Goal: Information Seeking & Learning: Learn about a topic

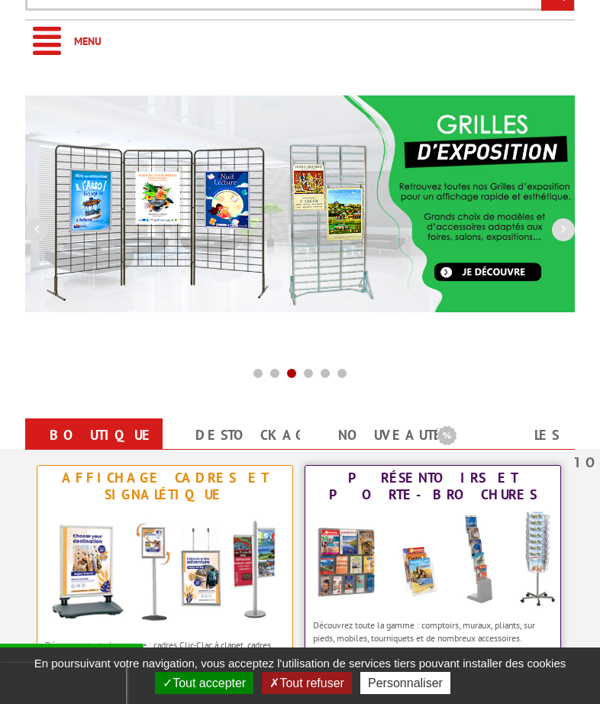
scroll to position [382, 0]
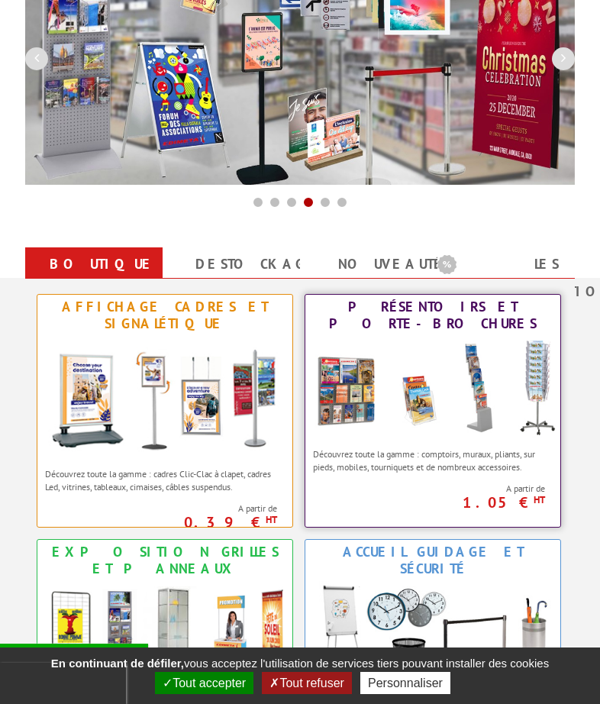
scroll to position [153, 0]
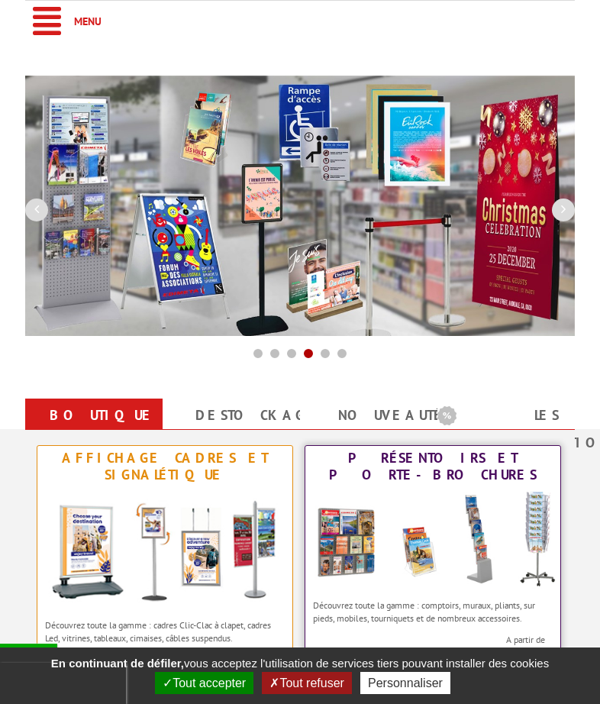
click at [349, 534] on img at bounding box center [432, 539] width 255 height 105
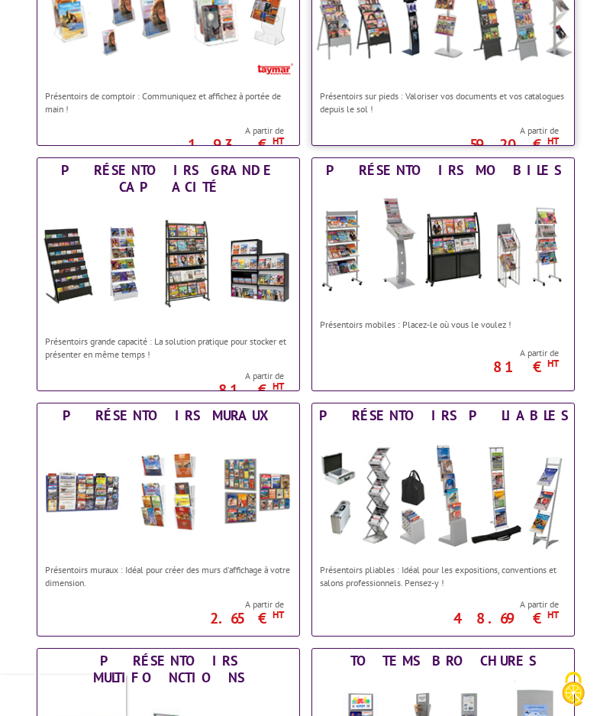
scroll to position [458, 0]
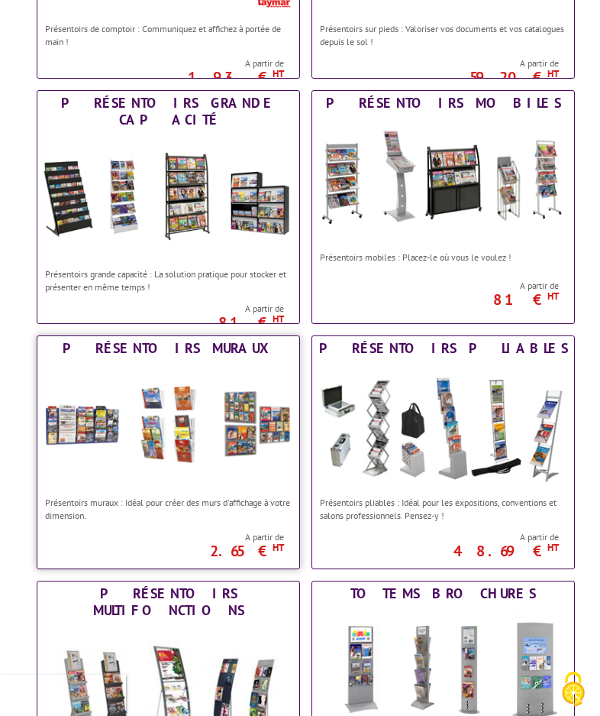
click at [187, 347] on div "Présentoirs muraux" at bounding box center [168, 348] width 254 height 17
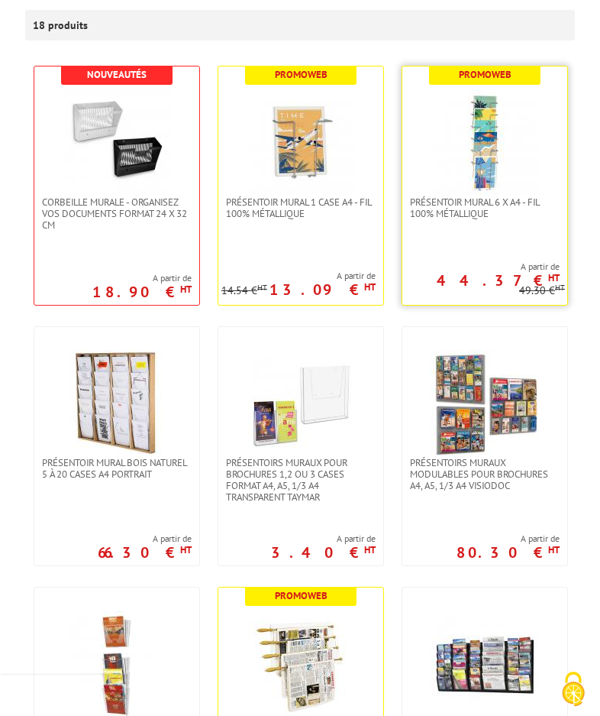
scroll to position [305, 0]
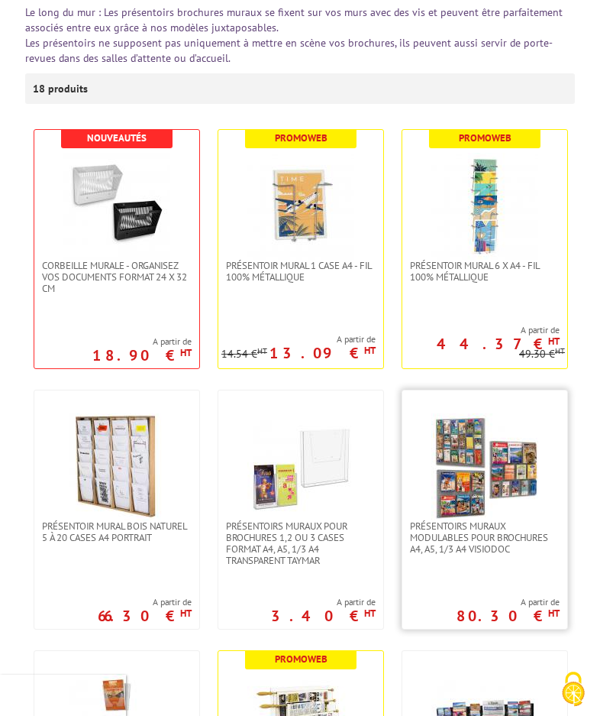
click at [474, 473] on img at bounding box center [484, 466] width 107 height 107
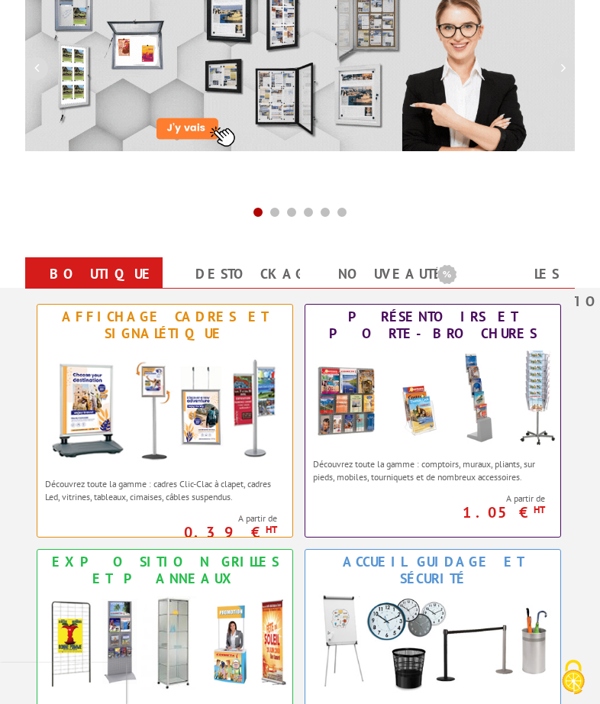
scroll to position [305, 0]
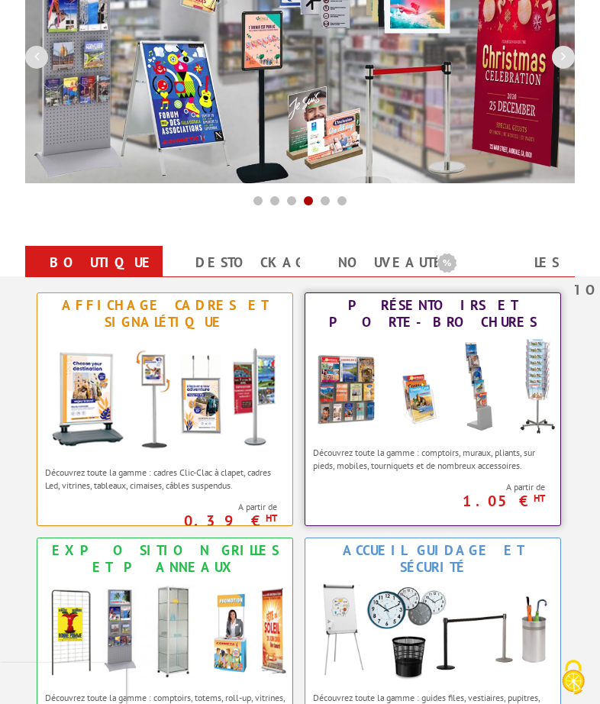
click at [356, 383] on img at bounding box center [432, 386] width 255 height 105
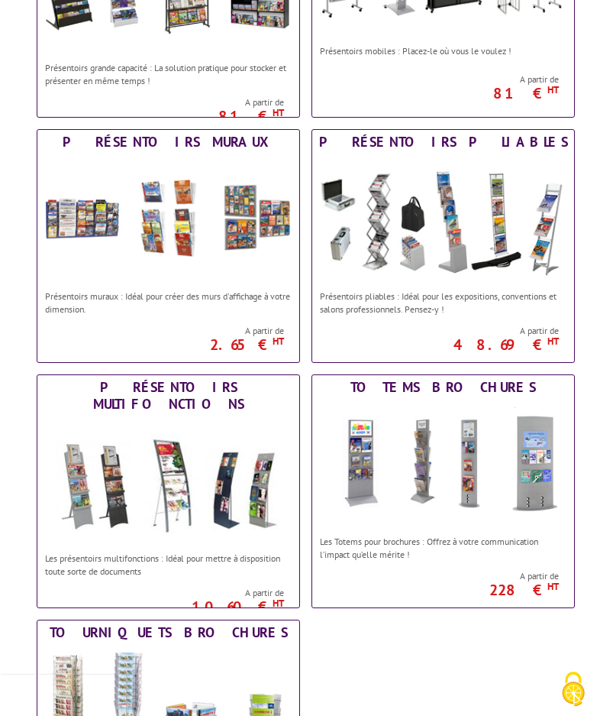
scroll to position [687, 0]
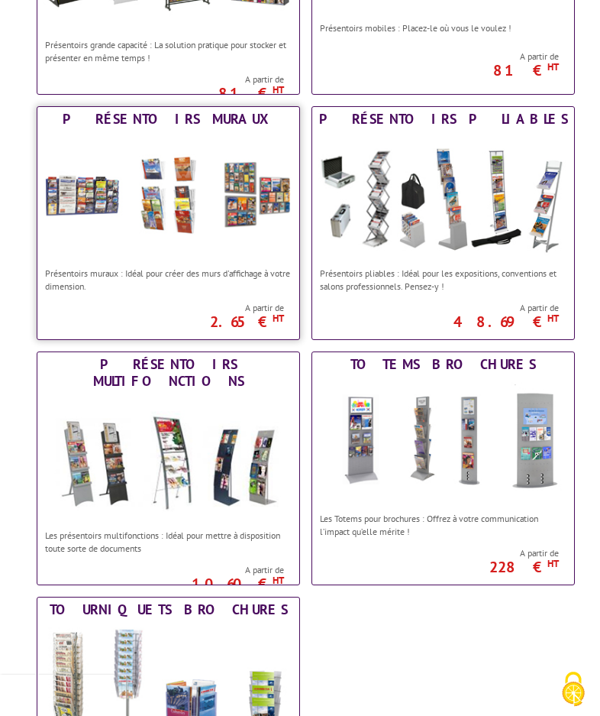
click at [237, 208] on img at bounding box center [168, 195] width 262 height 128
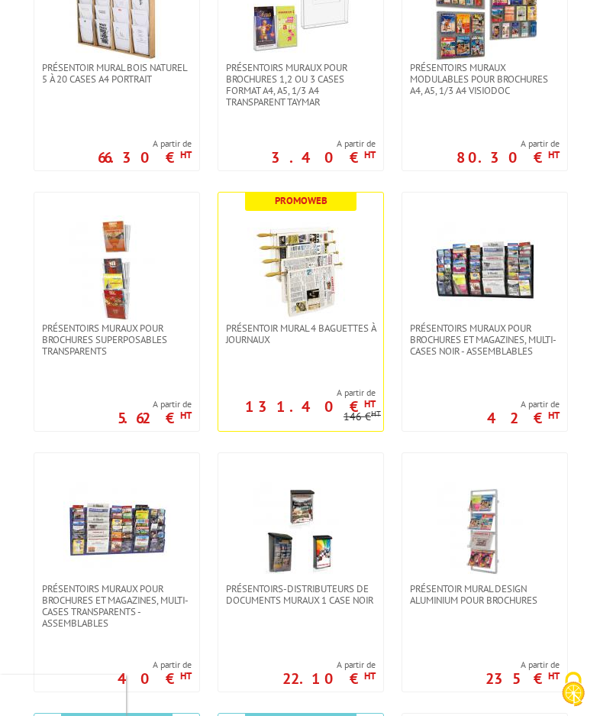
scroll to position [382, 0]
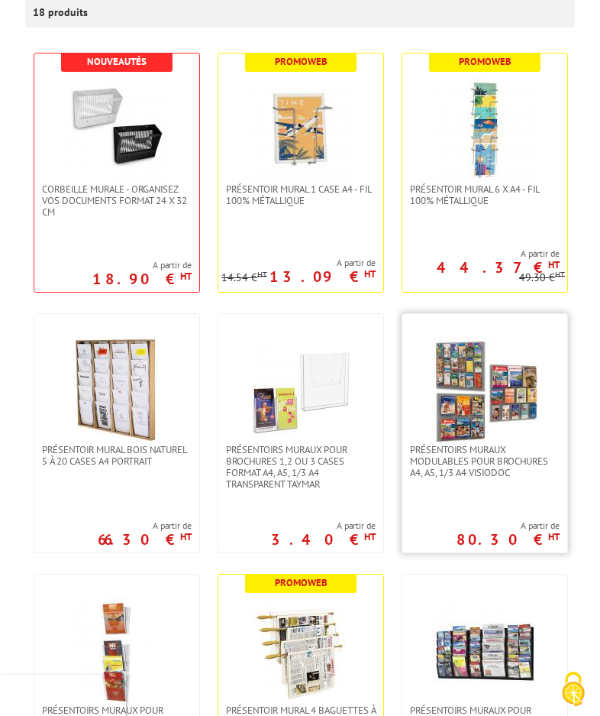
click at [464, 387] on img at bounding box center [484, 390] width 107 height 107
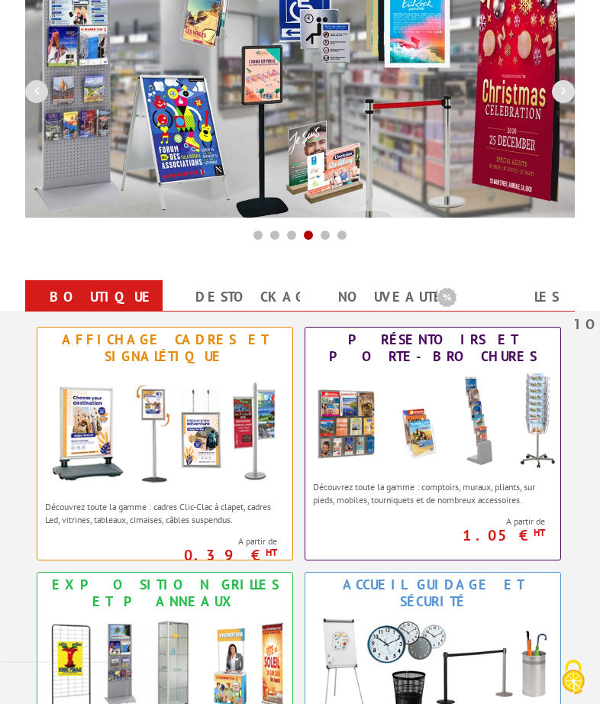
scroll to position [229, 0]
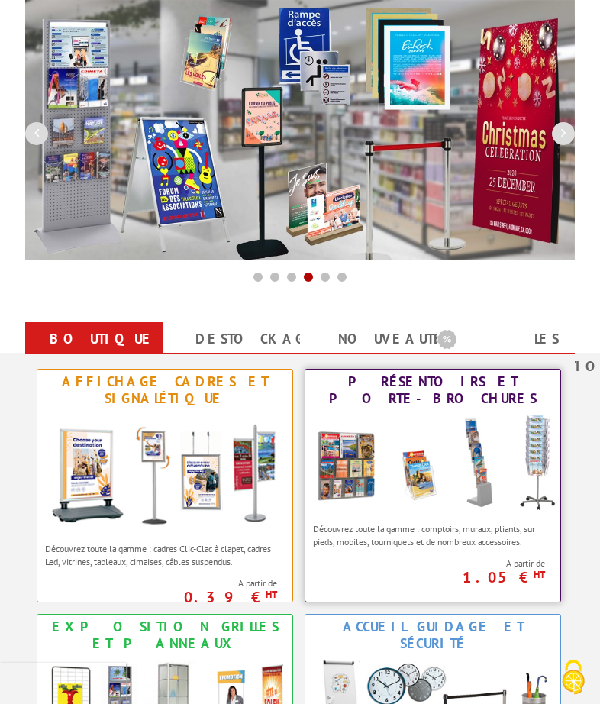
click at [341, 451] on img at bounding box center [432, 463] width 255 height 105
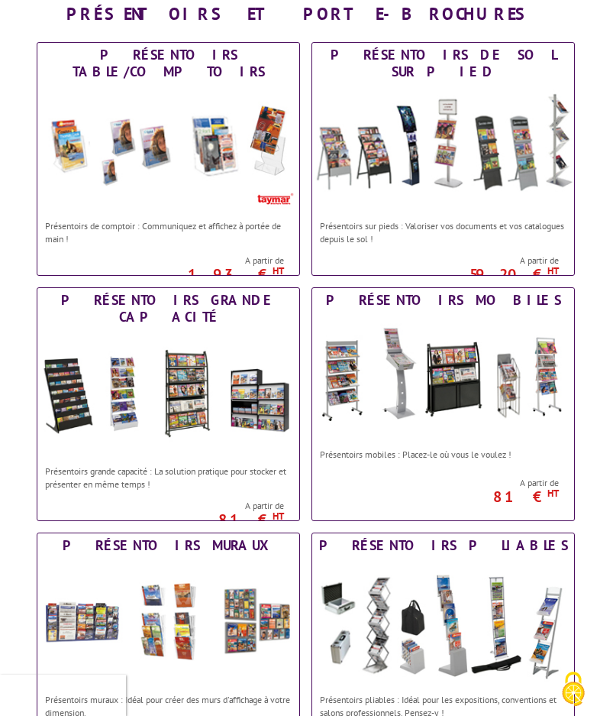
scroll to position [305, 0]
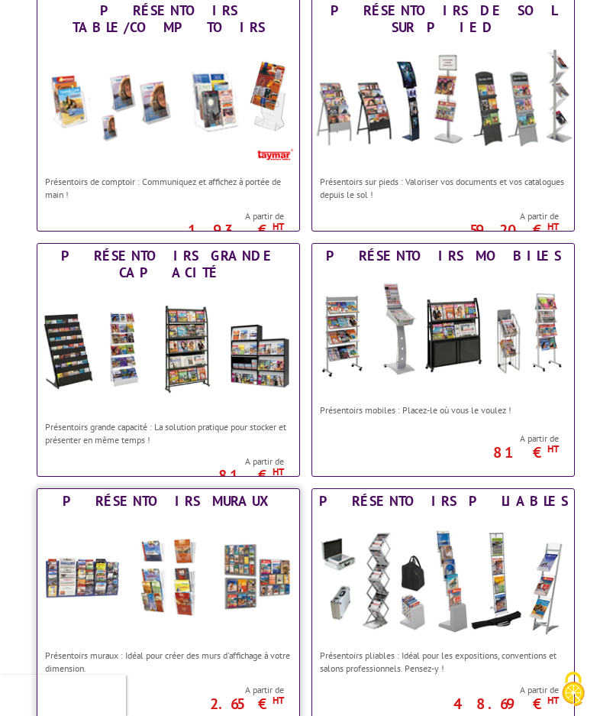
click at [173, 499] on div "Présentoirs muraux" at bounding box center [168, 501] width 254 height 17
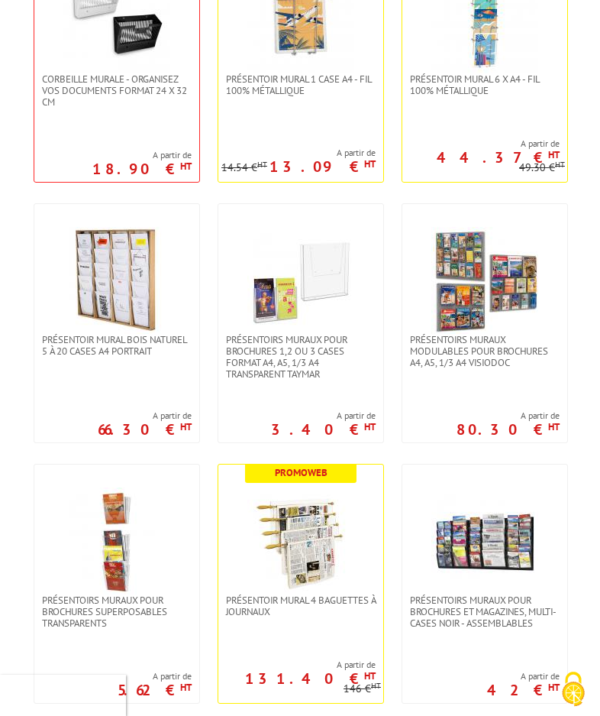
scroll to position [305, 0]
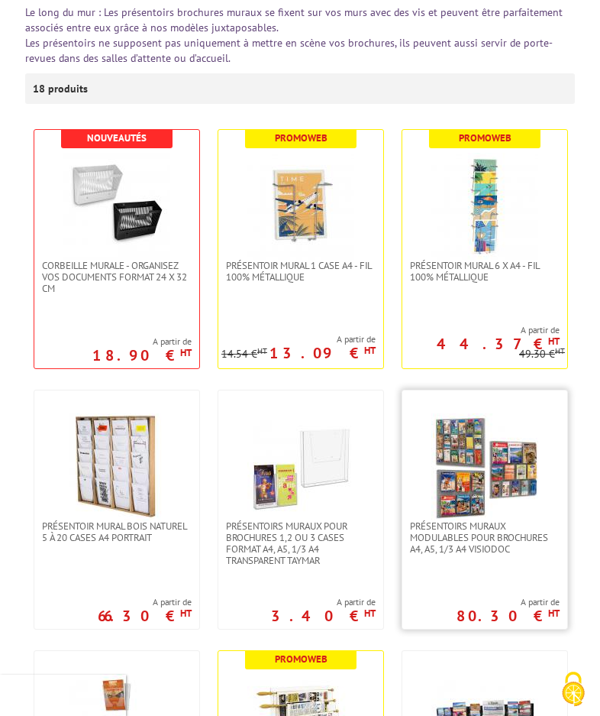
click at [460, 468] on img at bounding box center [484, 466] width 107 height 107
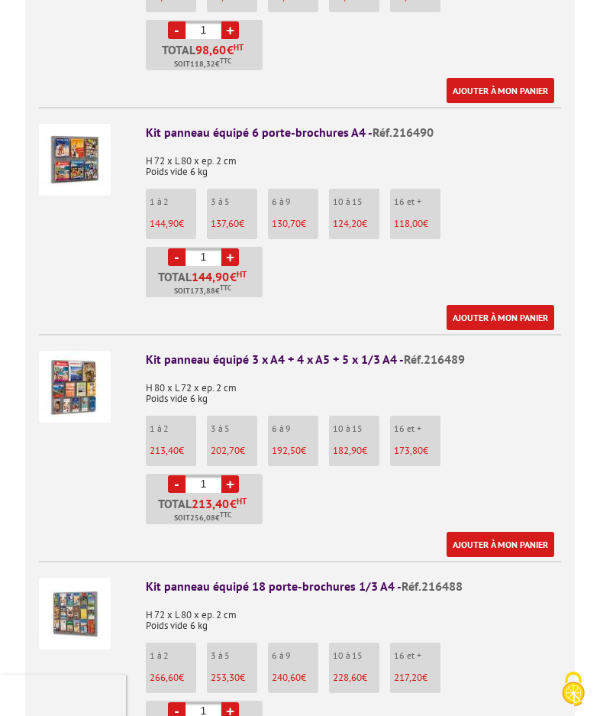
scroll to position [764, 0]
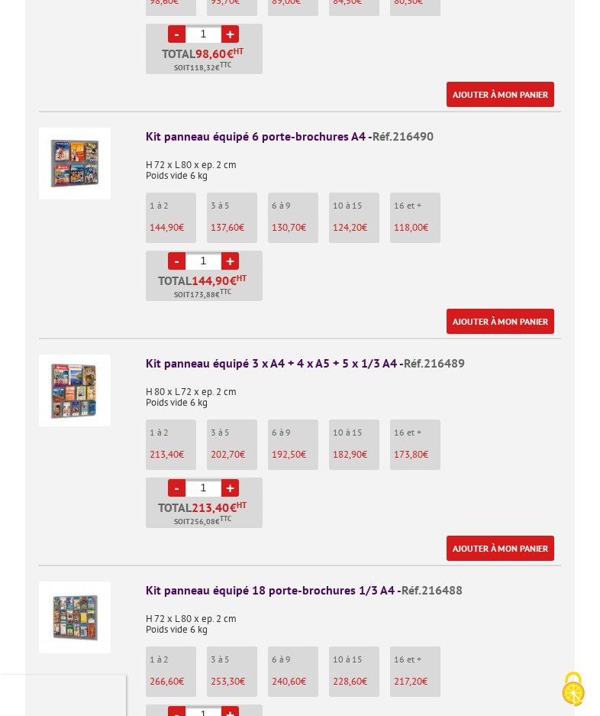
click at [76, 381] on img at bounding box center [75, 390] width 72 height 72
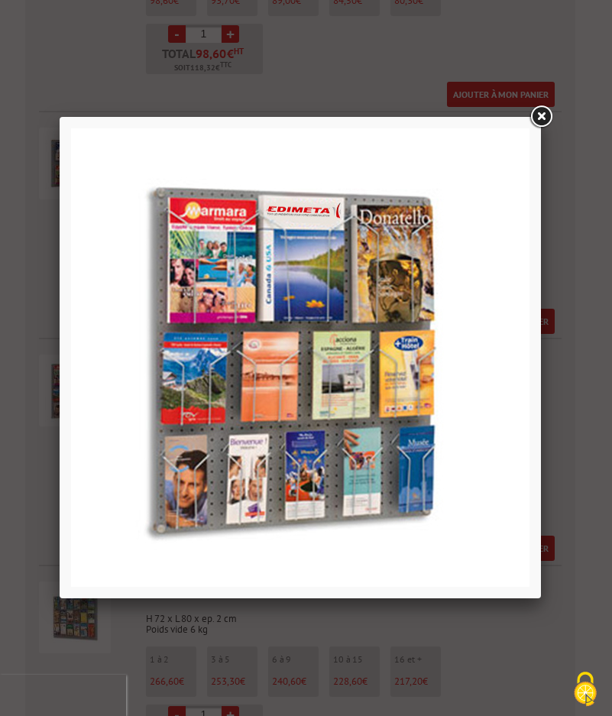
click at [541, 112] on link at bounding box center [540, 116] width 27 height 27
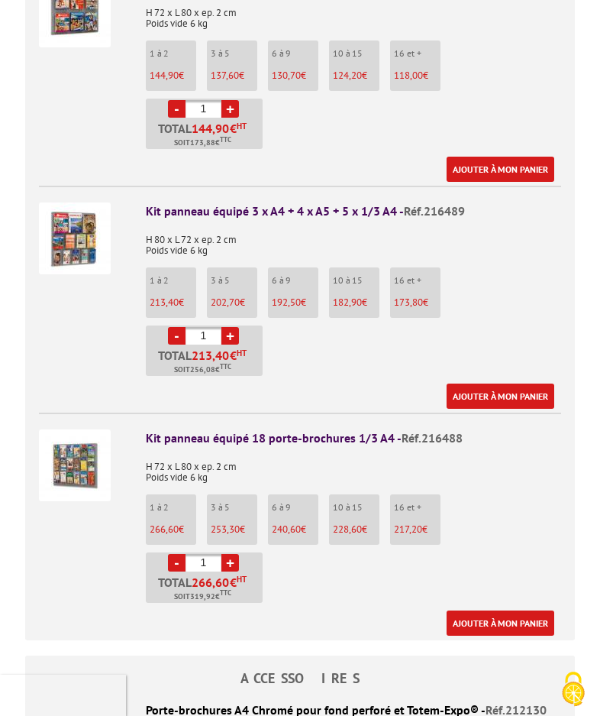
scroll to position [916, 0]
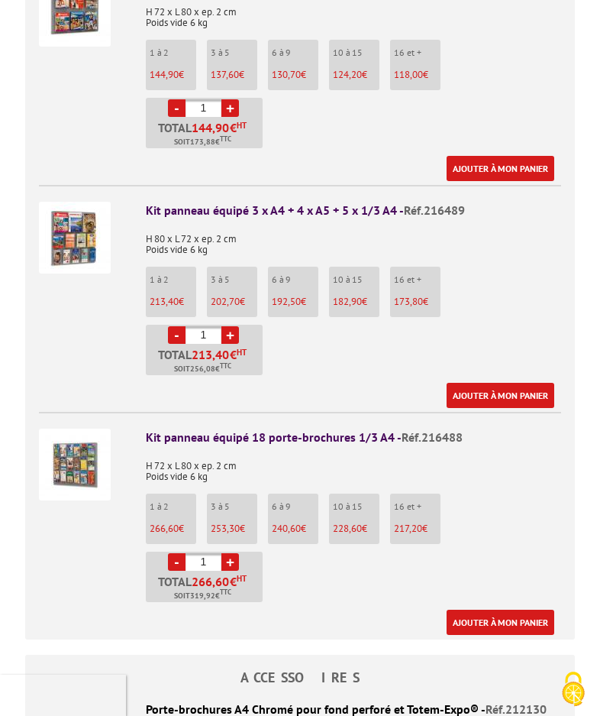
click at [82, 465] on img at bounding box center [75, 464] width 72 height 72
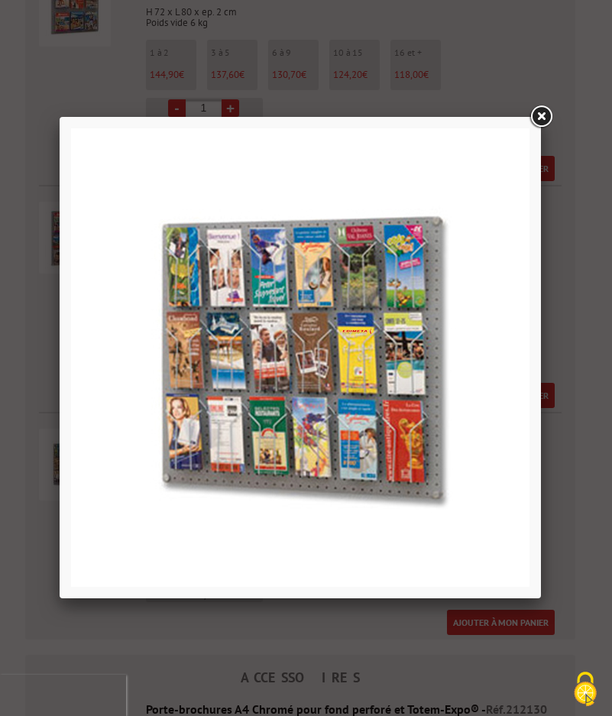
click at [543, 116] on link at bounding box center [540, 116] width 27 height 27
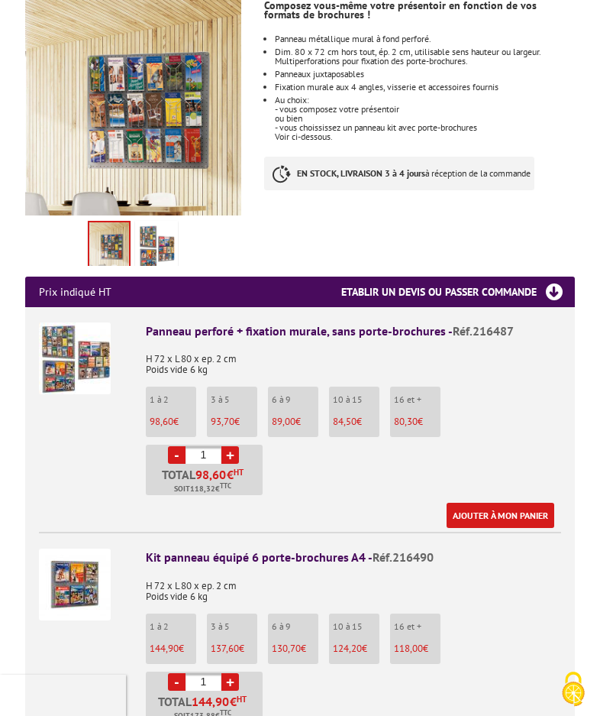
scroll to position [305, 0]
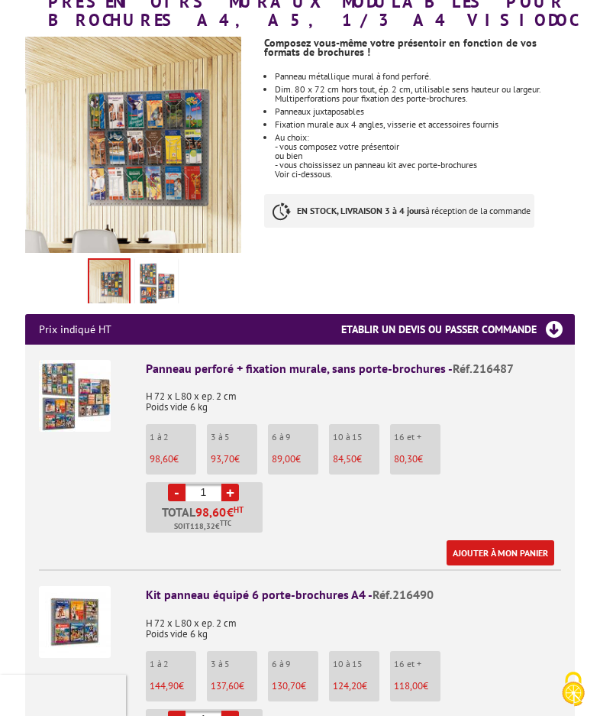
click at [98, 389] on img at bounding box center [75, 396] width 72 height 72
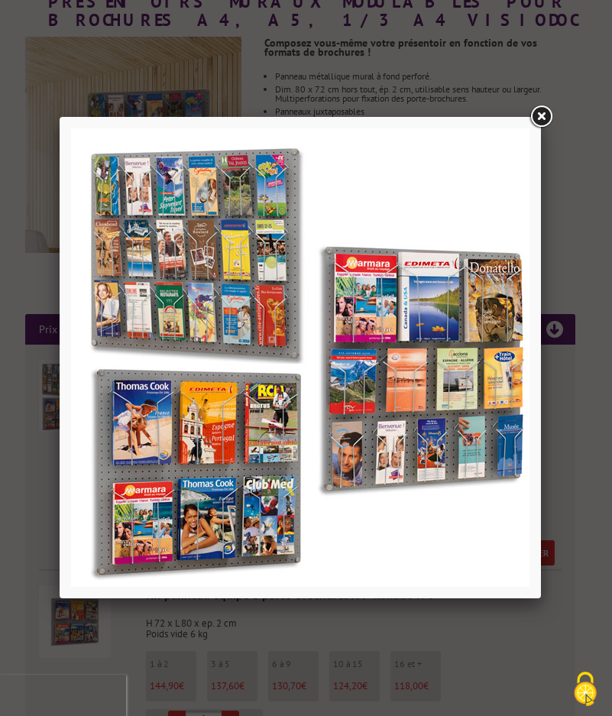
click at [541, 111] on link at bounding box center [540, 116] width 27 height 27
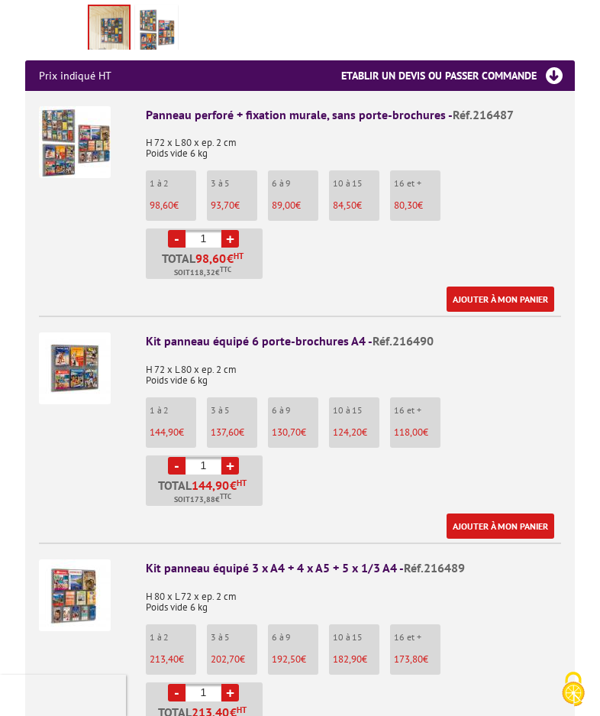
scroll to position [611, 0]
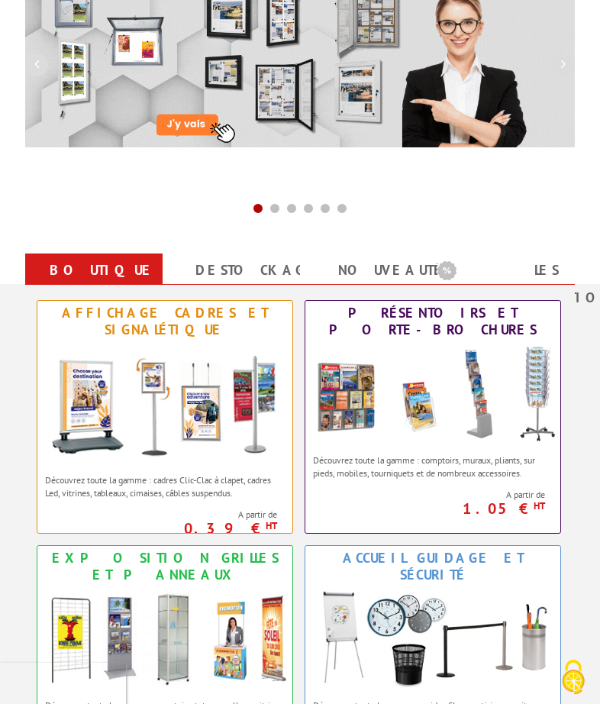
scroll to position [305, 0]
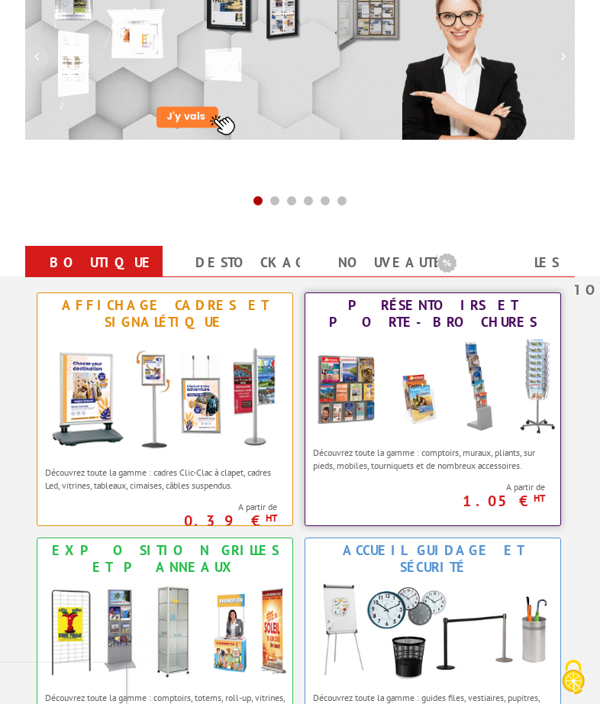
click at [354, 350] on img at bounding box center [432, 386] width 255 height 105
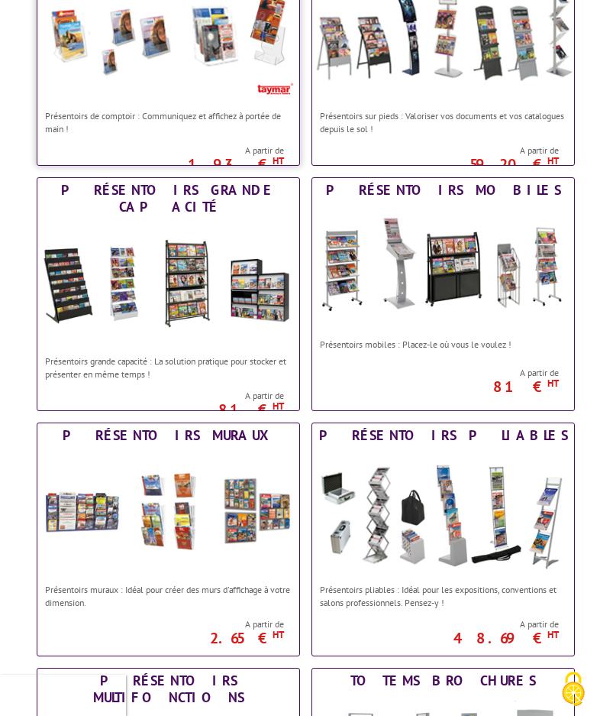
scroll to position [458, 0]
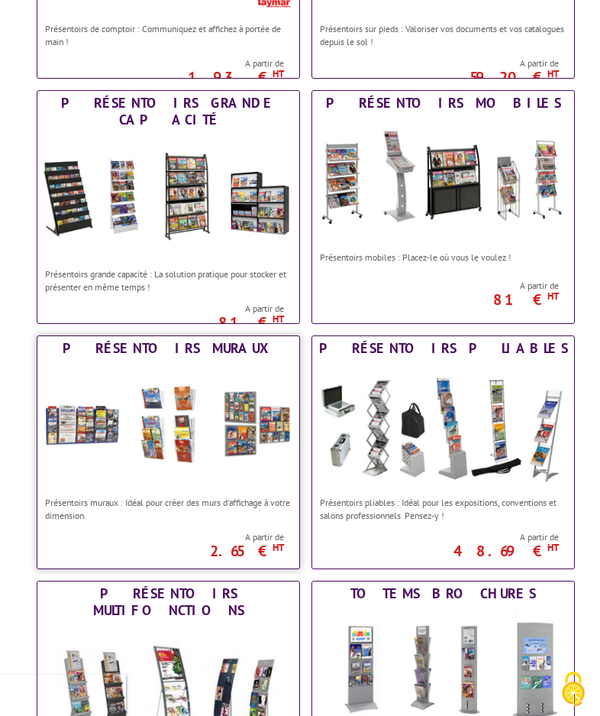
click at [186, 346] on div "Présentoirs muraux" at bounding box center [168, 348] width 254 height 17
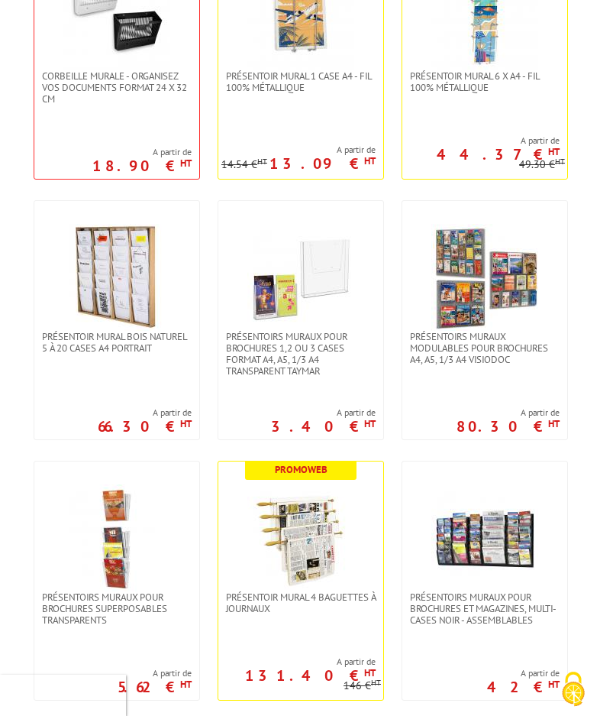
scroll to position [458, 0]
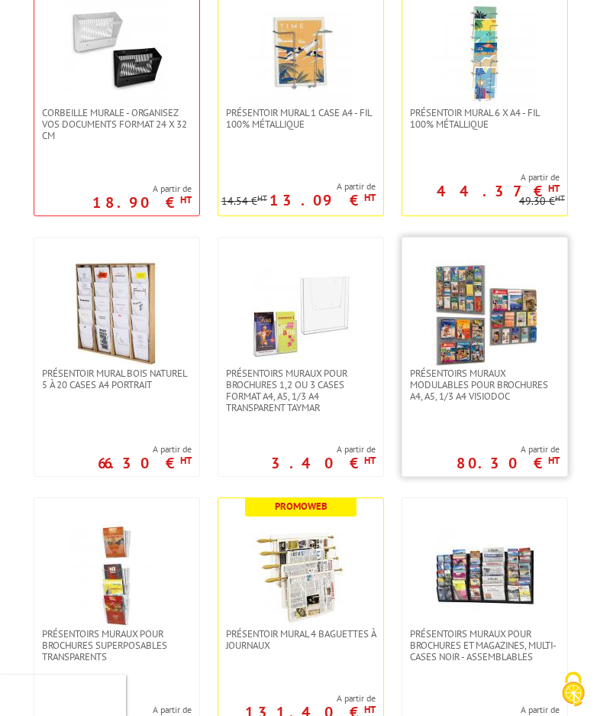
click at [464, 276] on img at bounding box center [484, 313] width 107 height 107
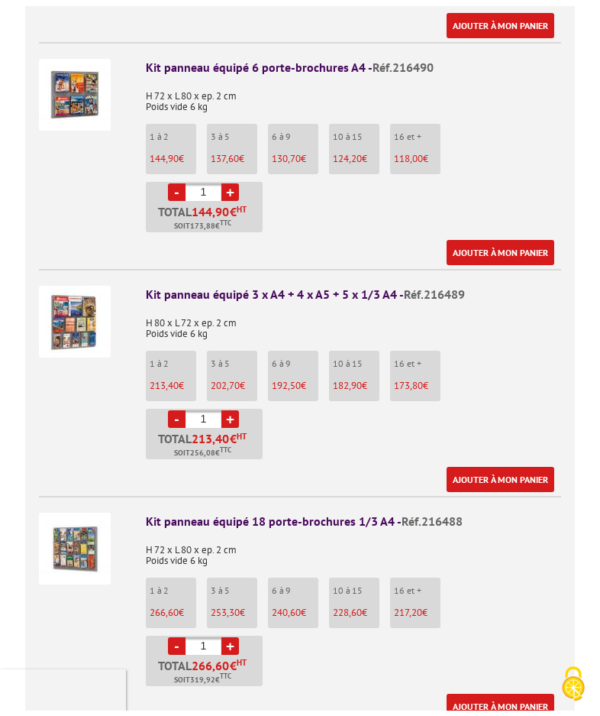
scroll to position [840, 0]
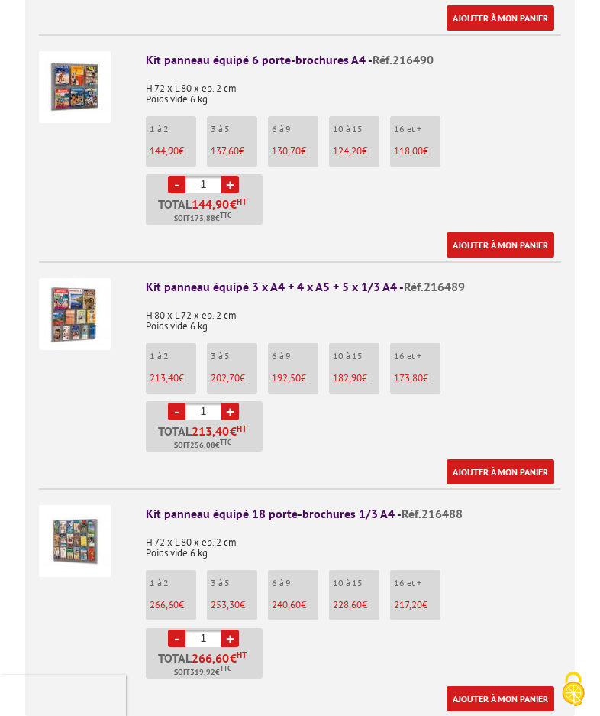
click at [82, 315] on img at bounding box center [75, 314] width 72 height 72
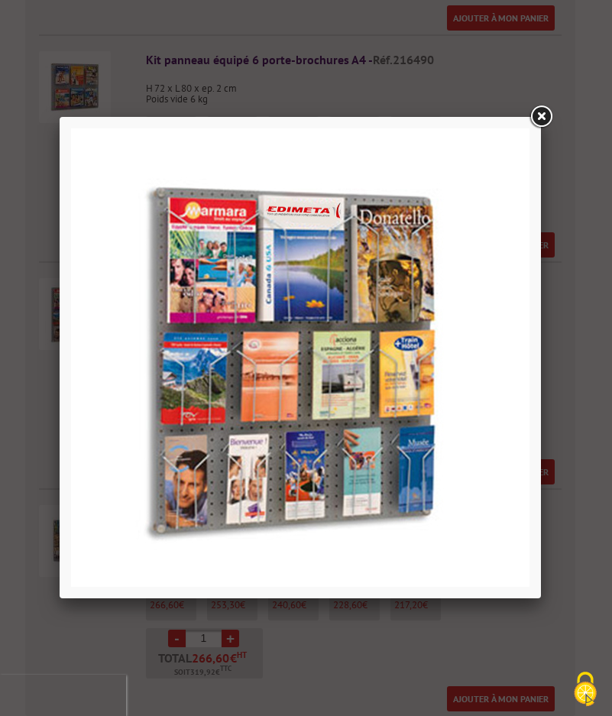
click at [540, 118] on link at bounding box center [540, 116] width 27 height 27
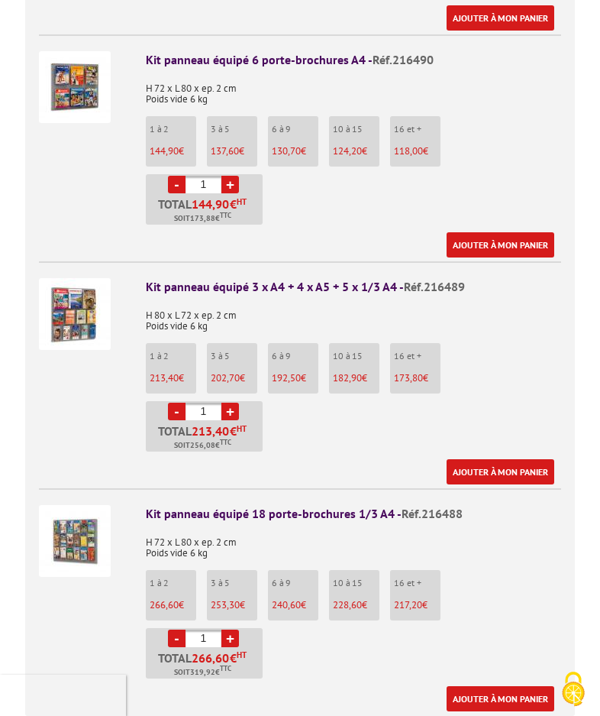
click at [166, 359] on p "1 à 2" at bounding box center [173, 356] width 47 height 11
